Goal: Transaction & Acquisition: Purchase product/service

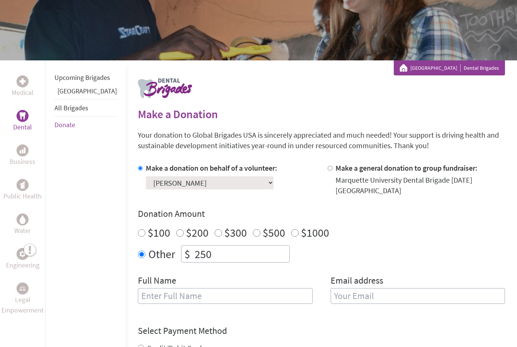
scroll to position [82, 0]
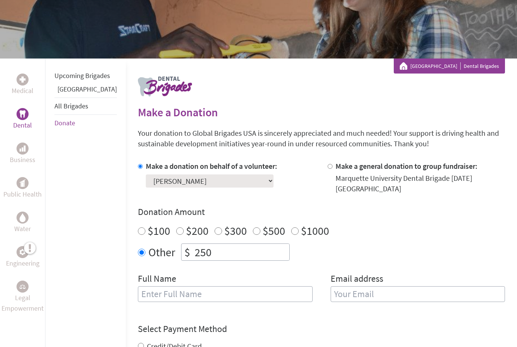
click at [148, 255] on label "Other" at bounding box center [161, 252] width 27 height 17
click at [138, 255] on input "Other" at bounding box center [142, 253] width 8 height 8
click at [138, 263] on div "Make a donation on behalf of a volunteer: Select a volunteer... [PERSON_NAME] […" at bounding box center [321, 236] width 367 height 150
click at [194, 255] on input "250" at bounding box center [241, 252] width 96 height 17
type input "2"
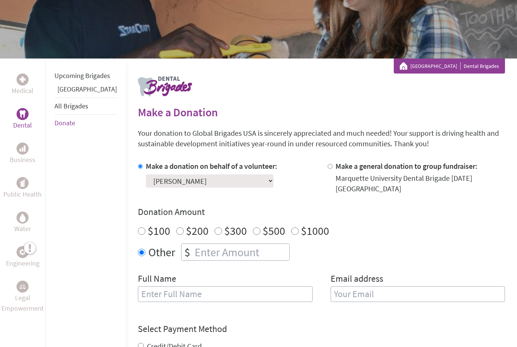
click at [229, 275] on div "Full Name" at bounding box center [225, 292] width 175 height 38
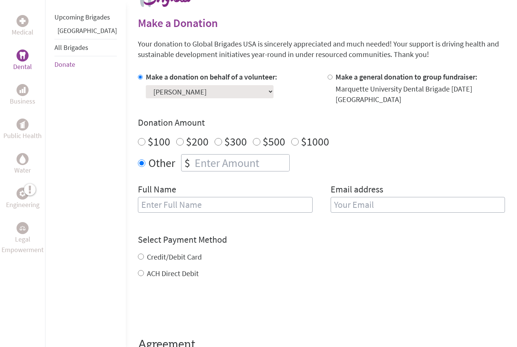
scroll to position [0, 0]
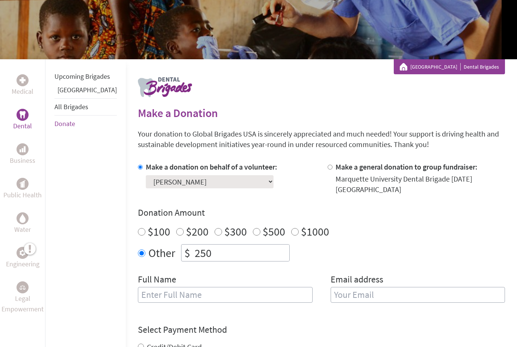
scroll to position [81, 0]
click at [213, 256] on input "250" at bounding box center [241, 253] width 96 height 17
type input "2"
type input "0"
click at [318, 212] on h4 "Donation Amount" at bounding box center [321, 213] width 367 height 12
